Goal: Information Seeking & Learning: Compare options

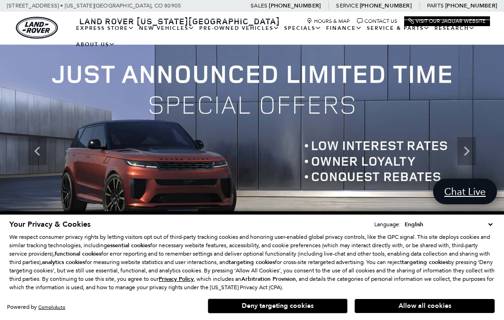
scroll to position [176, 0]
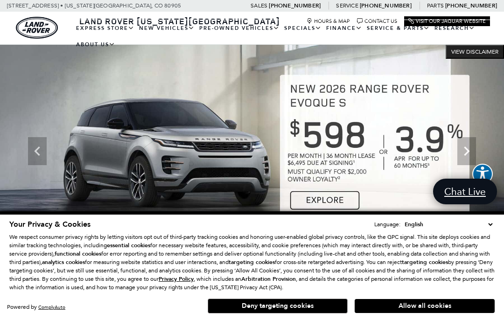
click at [0, 0] on link "Defender 110" at bounding box center [0, 0] width 0 height 0
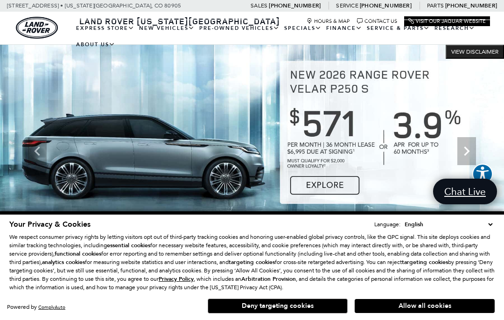
click at [0, 0] on link "Defender 110" at bounding box center [0, 0] width 0 height 0
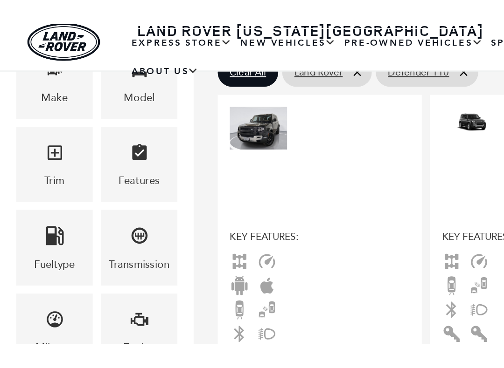
scroll to position [215, 0]
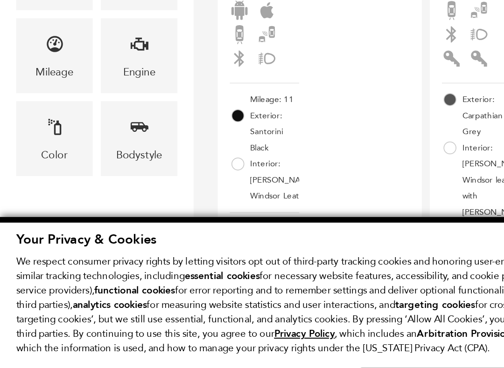
click at [87, 145] on div "Engine" at bounding box center [80, 166] width 44 height 43
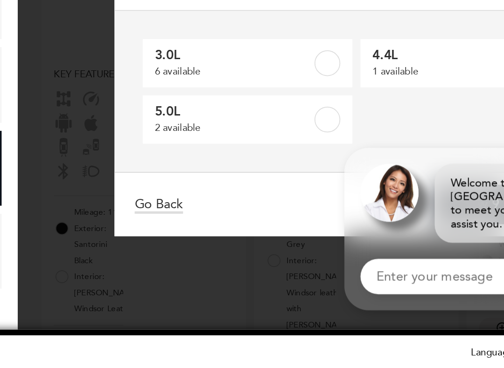
click at [284, 131] on label at bounding box center [291, 138] width 15 height 15
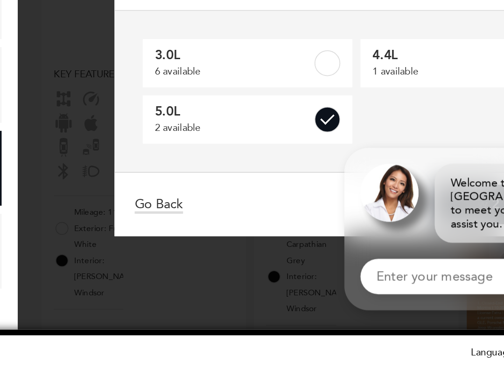
type input "$118,784"
type input "$125,234"
checkbox input "true"
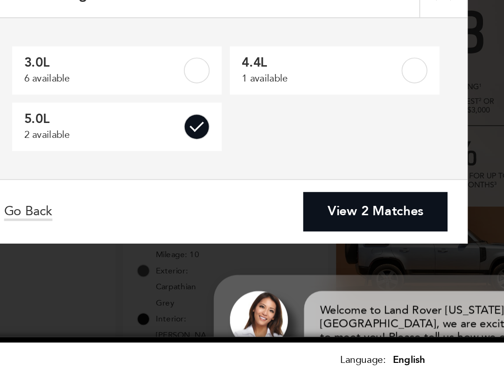
click at [353, 176] on link "View 2 Matches" at bounding box center [394, 187] width 83 height 23
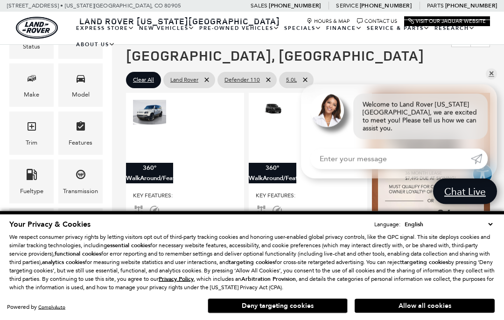
scroll to position [152, 0]
click at [491, 76] on link "✕" at bounding box center [490, 74] width 11 height 11
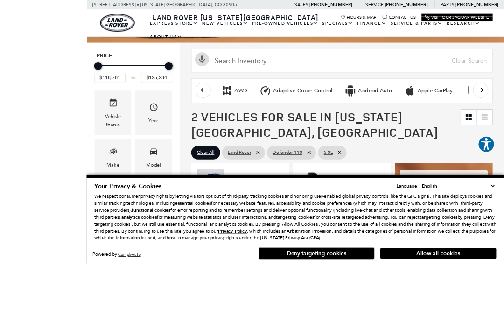
scroll to position [128, 0]
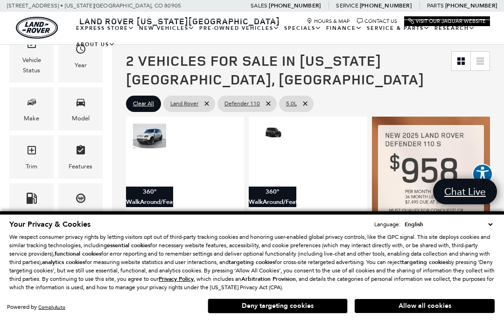
click at [433, 300] on button "Allow all cookies" at bounding box center [424, 306] width 140 height 14
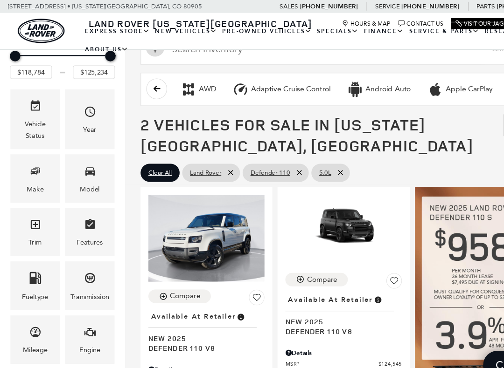
scroll to position [76, 0]
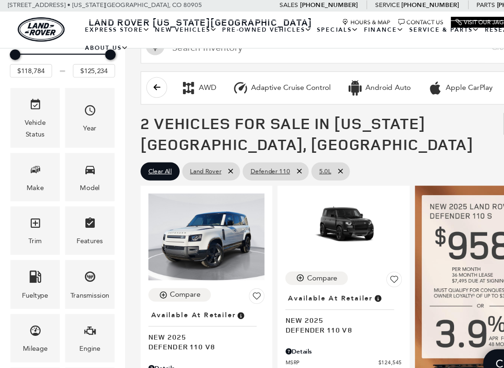
click at [89, 113] on div "Year" at bounding box center [80, 107] width 44 height 54
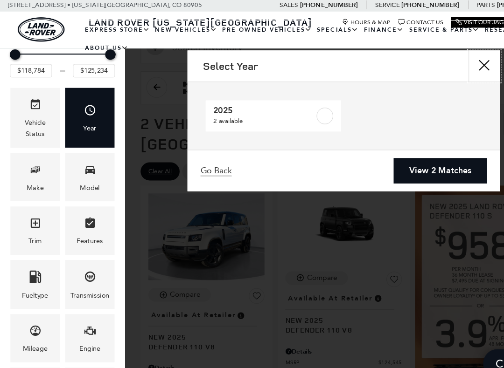
click at [436, 64] on button "Close" at bounding box center [434, 61] width 28 height 28
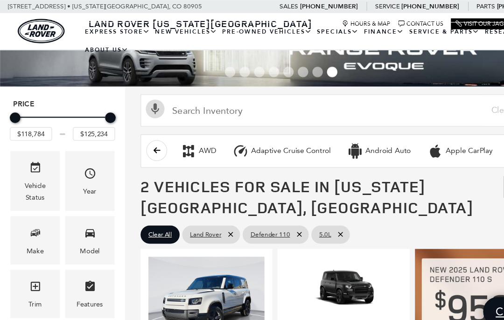
scroll to position [21, 0]
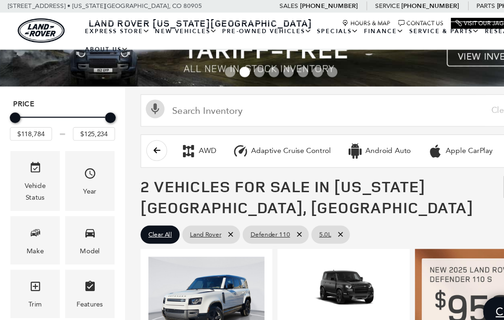
click at [0, 0] on link "View Certified Pre-Owned" at bounding box center [0, 0] width 0 height 0
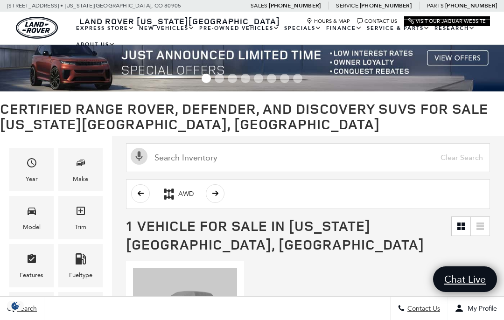
click at [83, 169] on span "Make" at bounding box center [80, 164] width 11 height 19
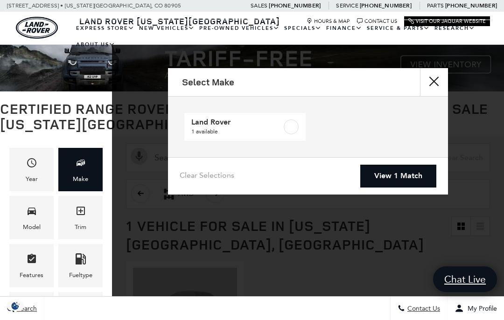
click at [297, 131] on label at bounding box center [291, 126] width 15 height 15
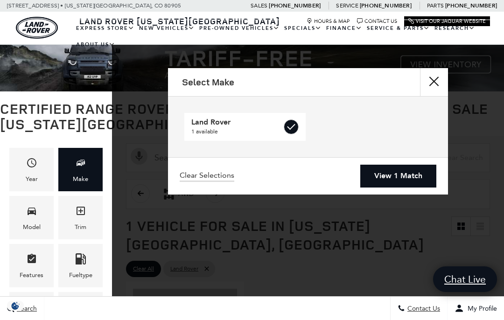
checkbox input "true"
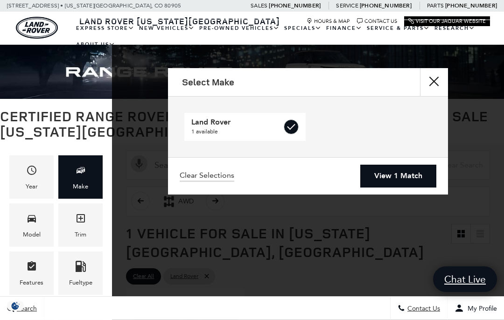
click at [407, 173] on link "View 1 Match" at bounding box center [398, 176] width 76 height 23
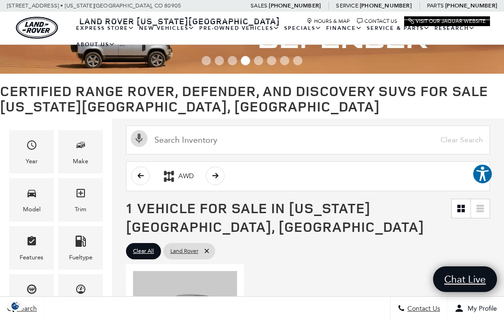
scroll to position [24, 0]
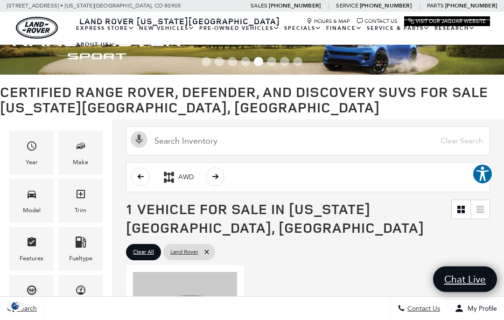
click at [28, 199] on icon "Model" at bounding box center [31, 193] width 11 height 11
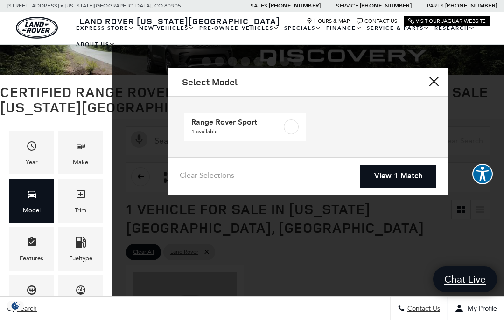
click at [432, 78] on button "Close" at bounding box center [434, 82] width 28 height 28
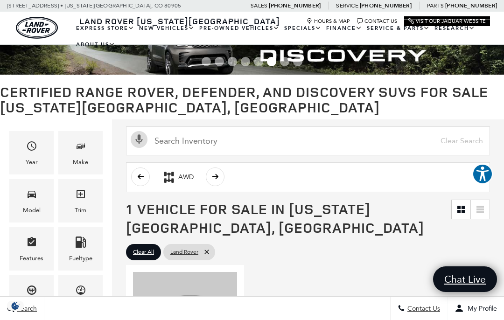
click at [27, 151] on icon "Year" at bounding box center [31, 145] width 11 height 11
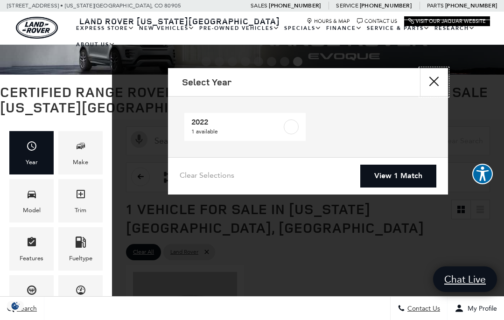
click at [436, 83] on button "Close" at bounding box center [434, 82] width 28 height 28
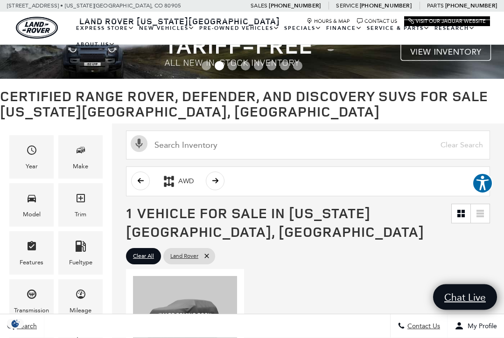
scroll to position [0, 0]
